Goal: Find specific page/section: Find specific page/section

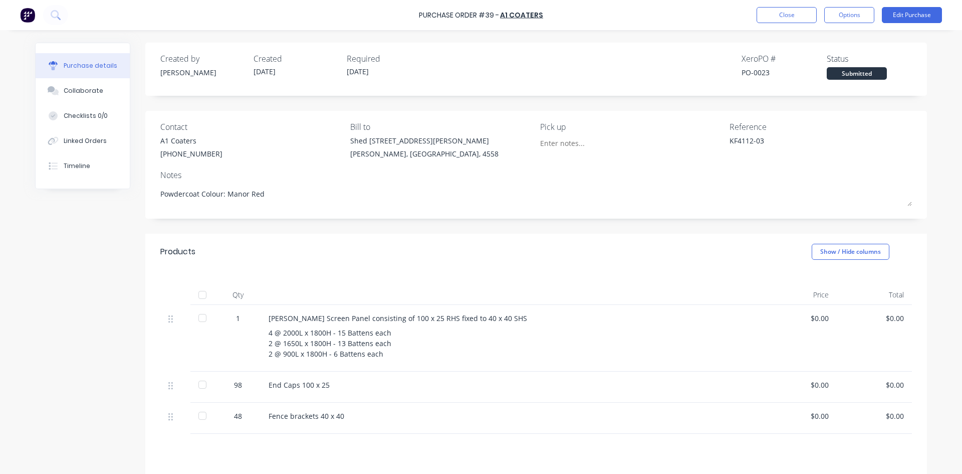
scroll to position [53, 0]
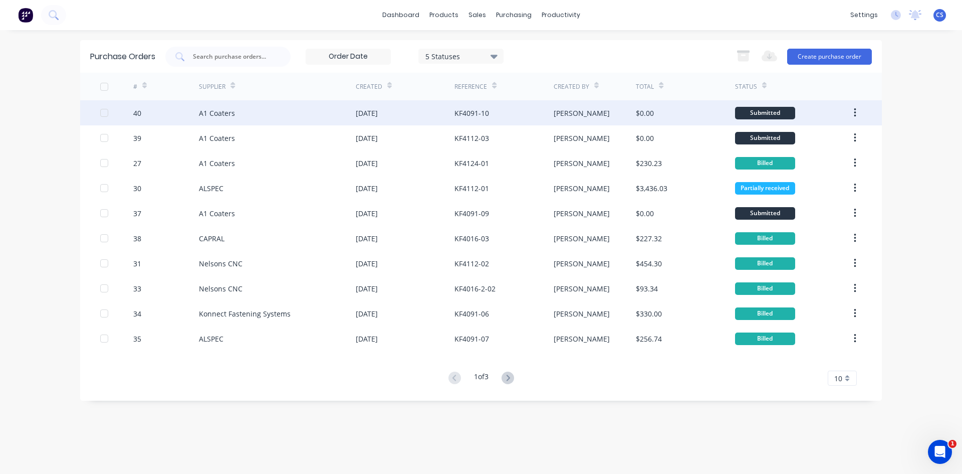
click at [468, 113] on div "# Supplier Created Reference Created By Total Status 40 A1 Coaters [DATE] KF409…" at bounding box center [481, 229] width 802 height 313
click at [469, 113] on div "KF4091-10" at bounding box center [472, 113] width 35 height 11
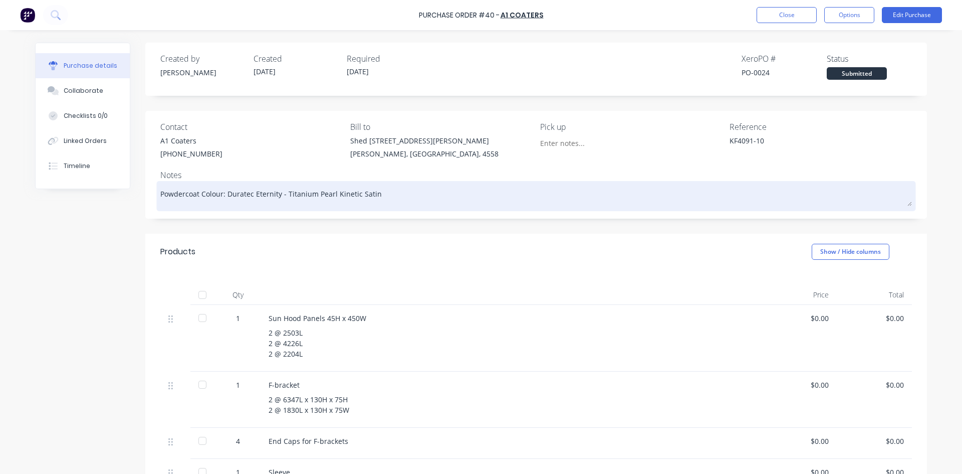
type textarea "x"
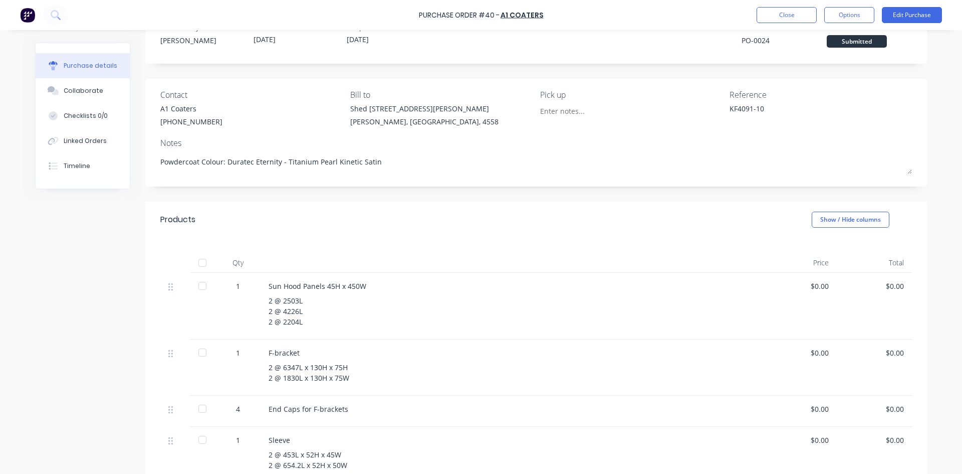
scroll to position [50, 0]
